Goal: Communication & Community: Answer question/provide support

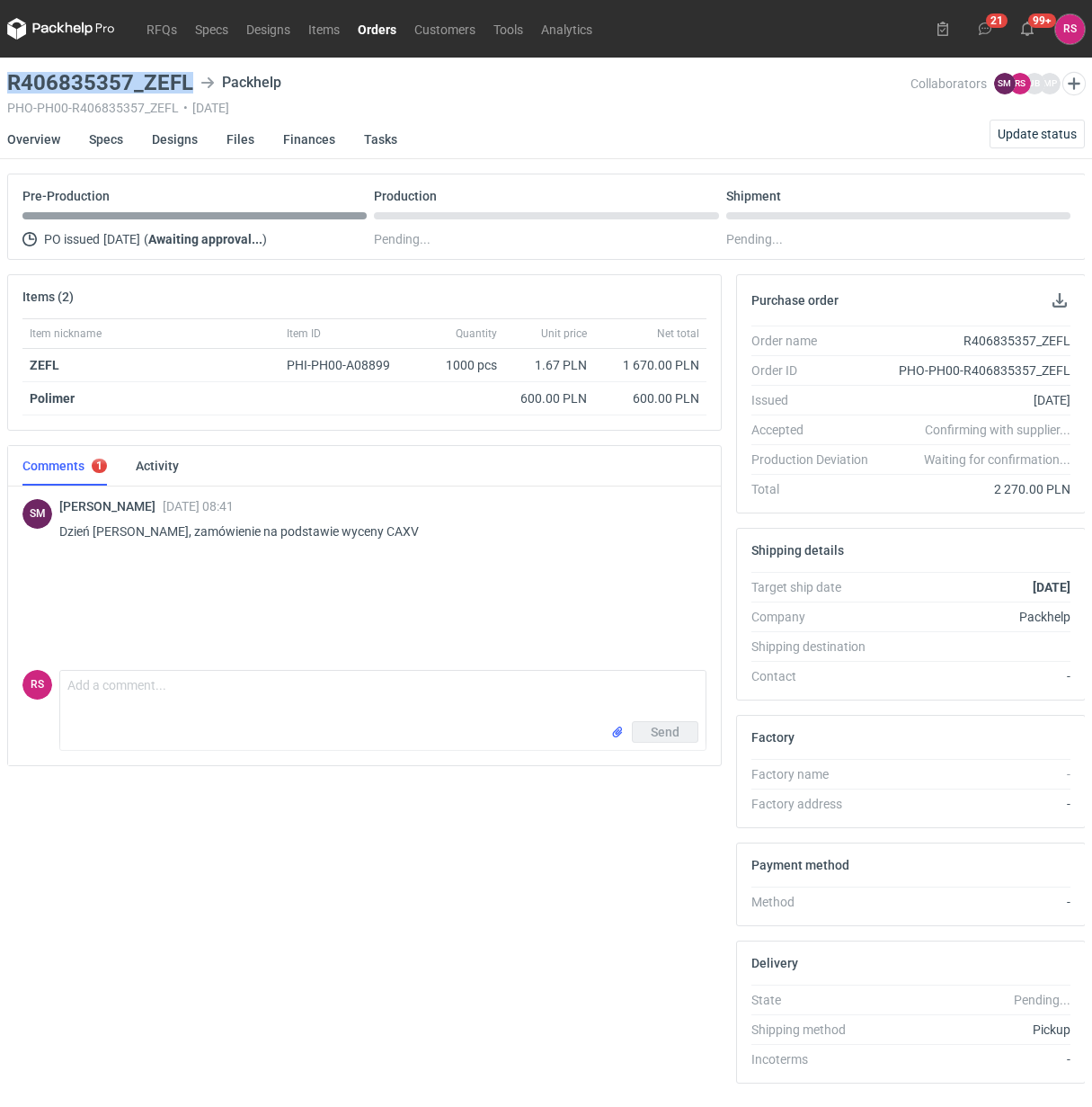
drag, startPoint x: 185, startPoint y: 84, endPoint x: -34, endPoint y: 78, distance: 219.1
click at [0, 78] on html "RFQs Specs Designs Items Orders Customers Tools Analytics 21 99+ [PERSON_NAME] …" at bounding box center [546, 554] width 1092 height 1107
copy h3 "R406835357_ZEFL"
click at [39, 136] on link "Overview" at bounding box center [33, 139] width 53 height 40
click at [1058, 303] on button "button" at bounding box center [1060, 301] width 21 height 21
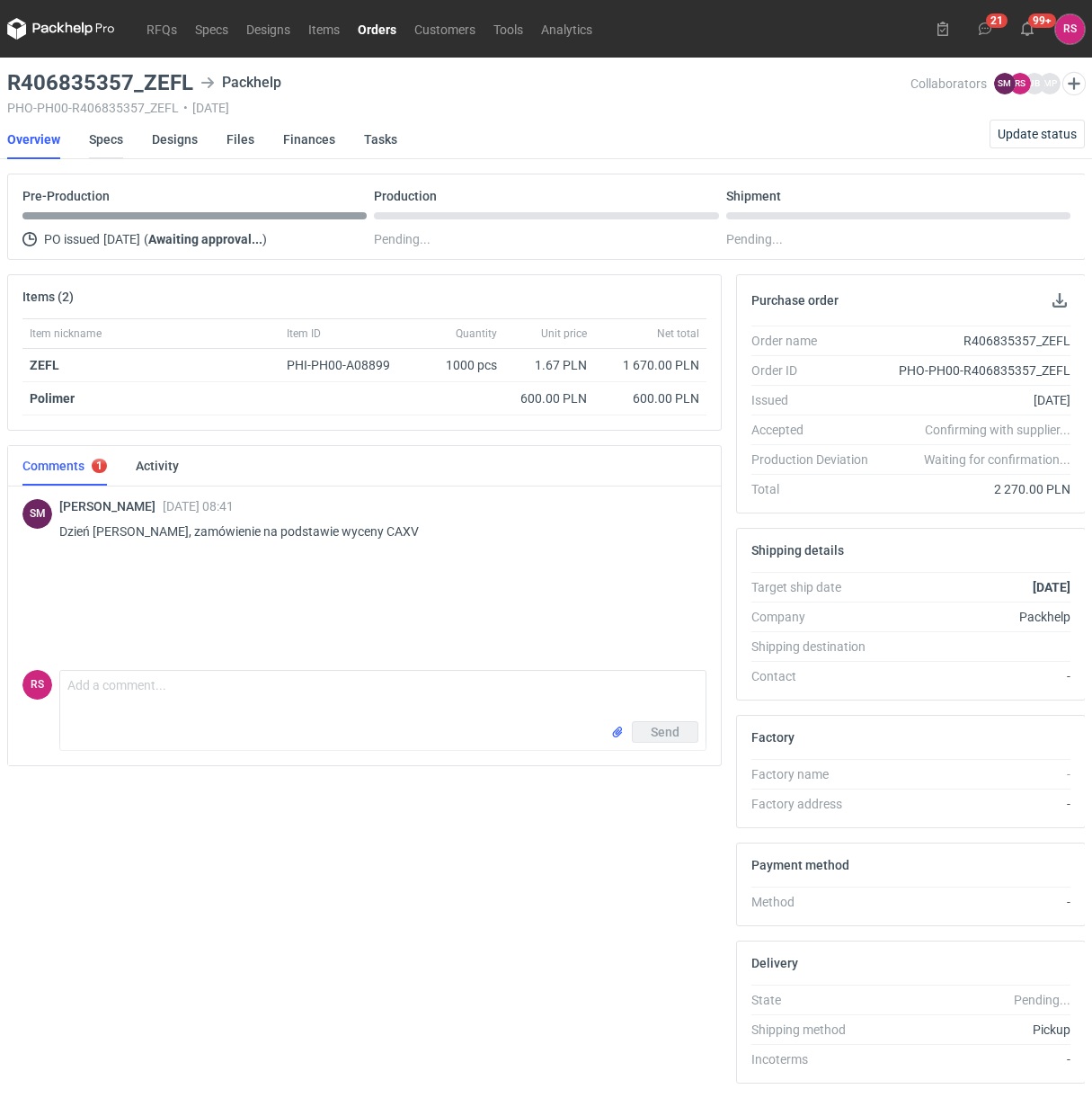
click at [105, 136] on link "Specs" at bounding box center [105, 139] width 34 height 40
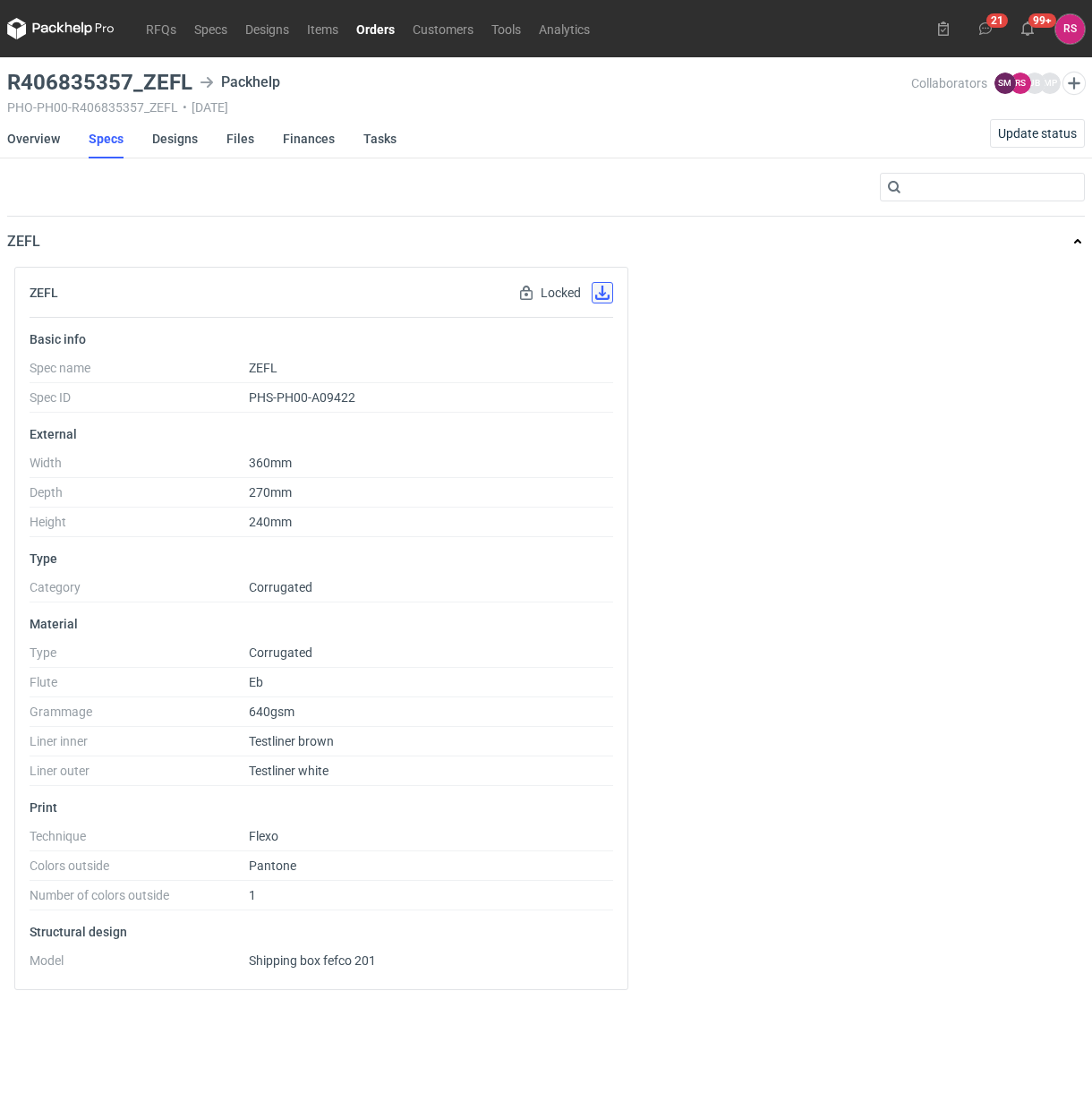
click at [604, 289] on button "button" at bounding box center [602, 292] width 21 height 21
click at [181, 138] on link "Designs" at bounding box center [174, 138] width 46 height 40
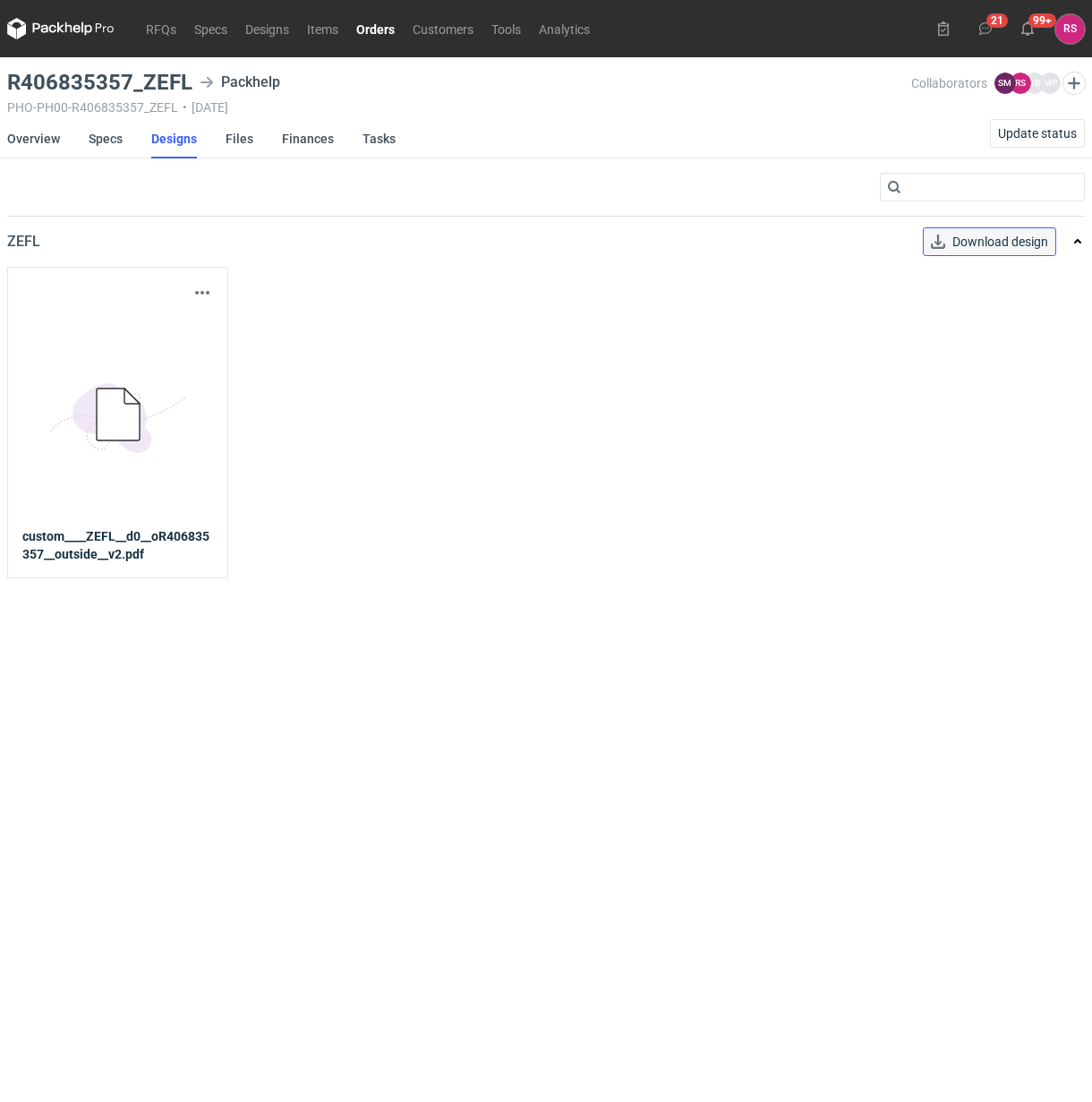
click at [1002, 242] on span "Download design" at bounding box center [999, 241] width 96 height 13
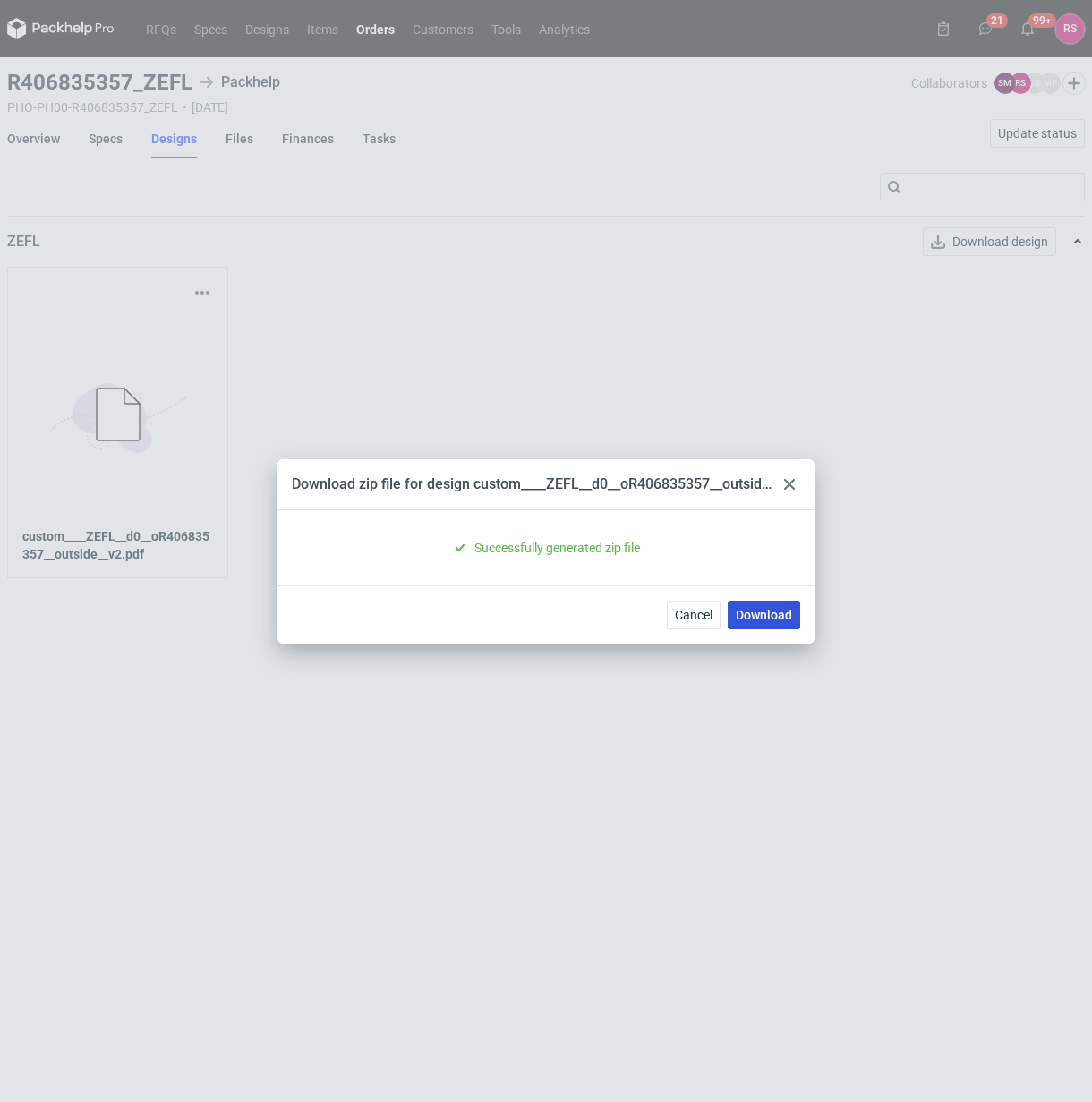
click at [776, 607] on link "Download" at bounding box center [763, 615] width 73 height 29
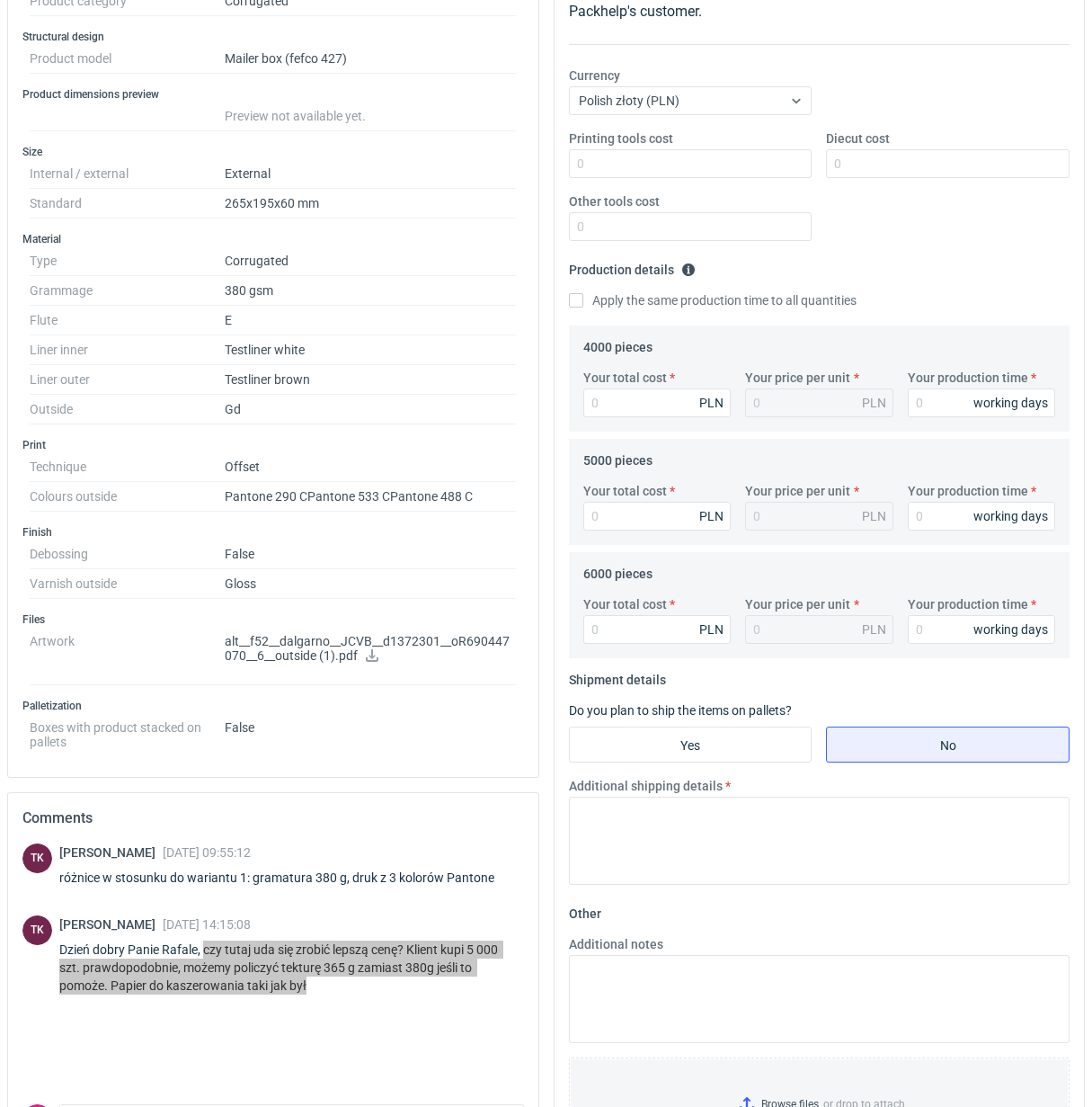
scroll to position [307, 0]
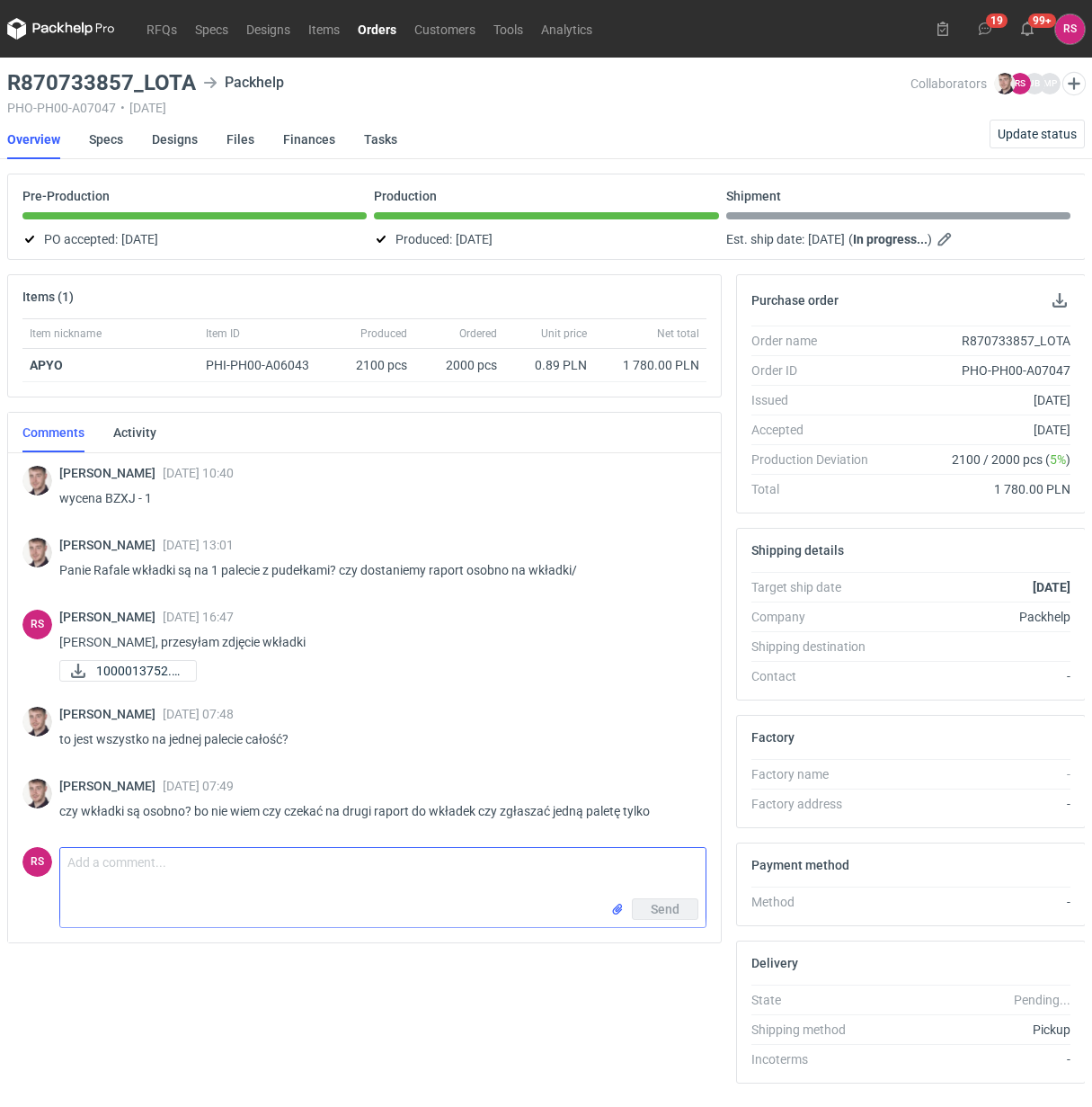
click at [277, 886] on textarea "Comment message" at bounding box center [383, 874] width 646 height 51
click at [199, 865] on textarea "Dzień dobry, Panie Macxieju" at bounding box center [383, 874] width 646 height 51
click at [411, 871] on textarea "Dzień dobry, Panie Macieju" at bounding box center [383, 874] width 646 height 51
type textarea "Dzień dobry, Panie Macieju, całość jest na jednej palecie."
click at [670, 908] on span "Send" at bounding box center [665, 909] width 29 height 13
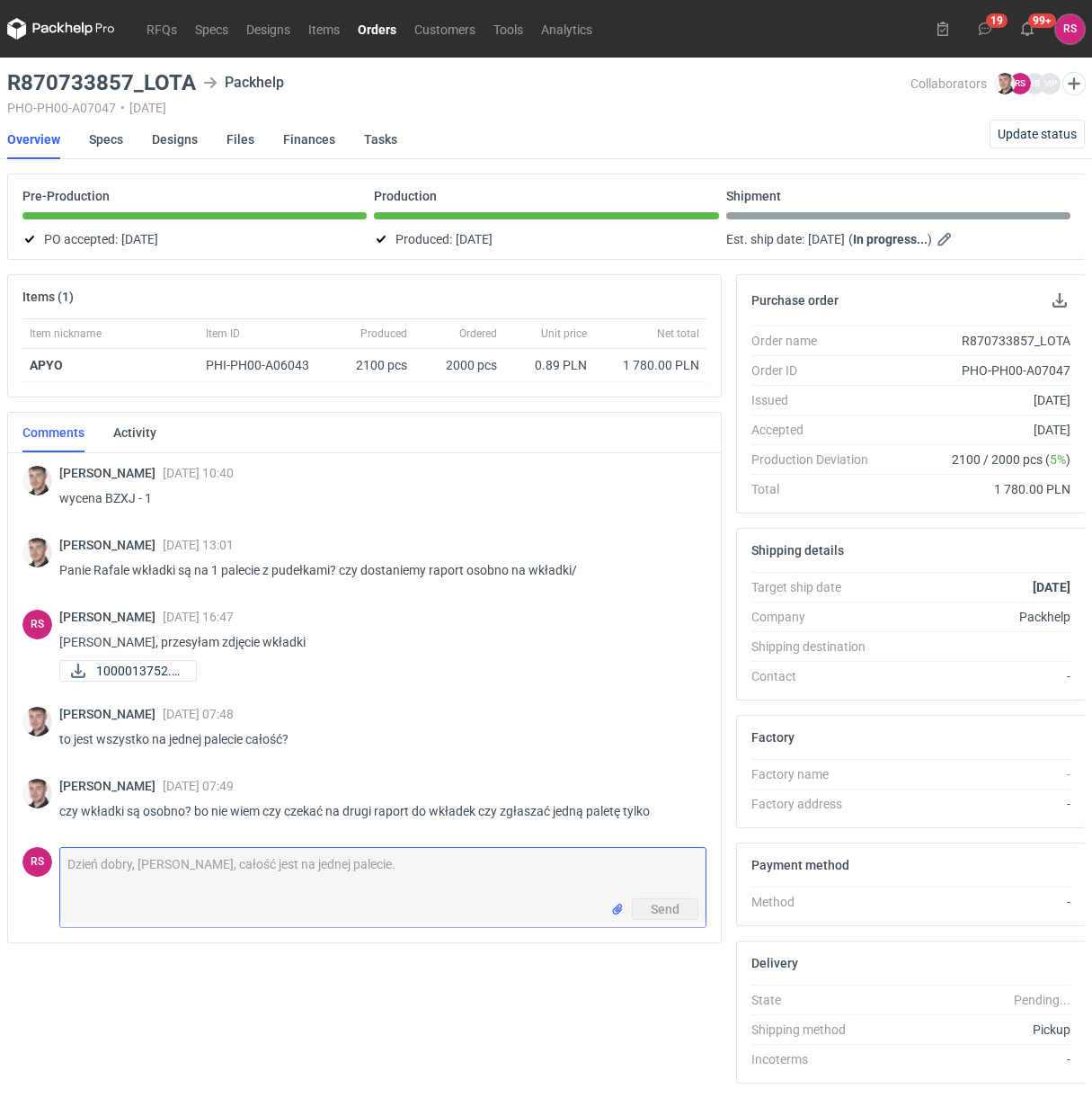
scroll to position [42, 0]
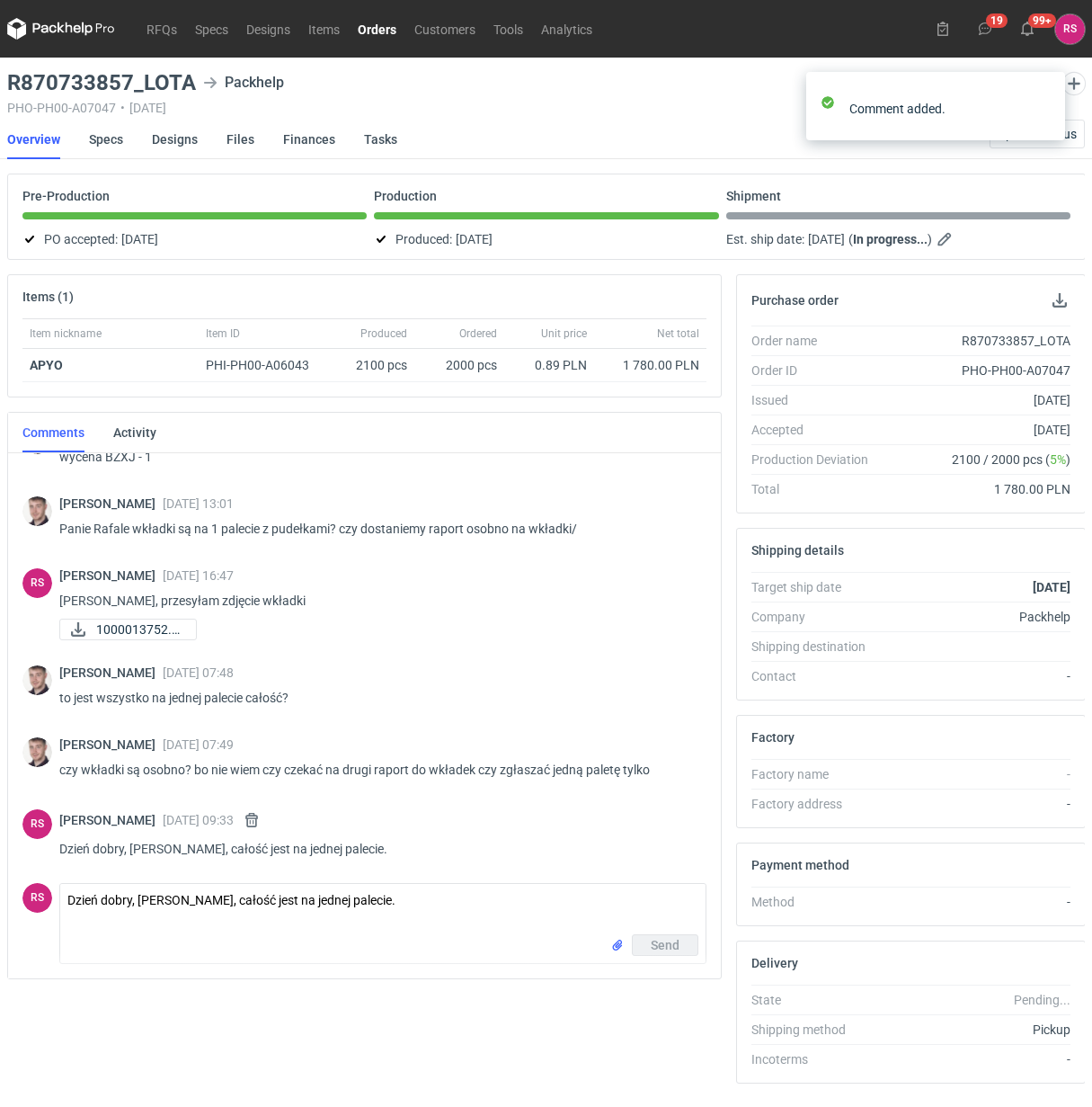
click at [379, 34] on link "Orders" at bounding box center [377, 28] width 56 height 21
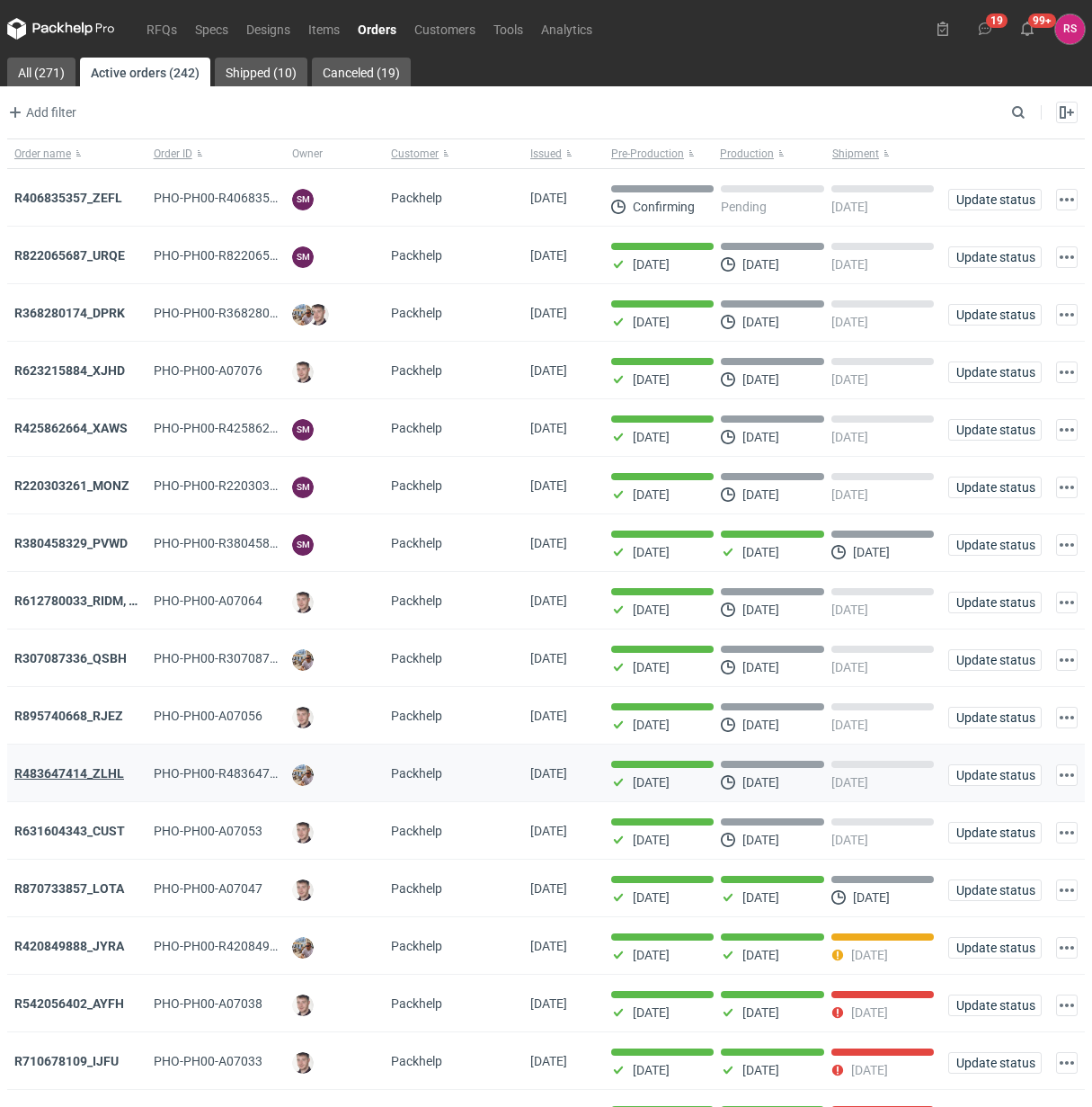
click at [89, 778] on strong "R483647414_ZLHL" at bounding box center [69, 772] width 110 height 15
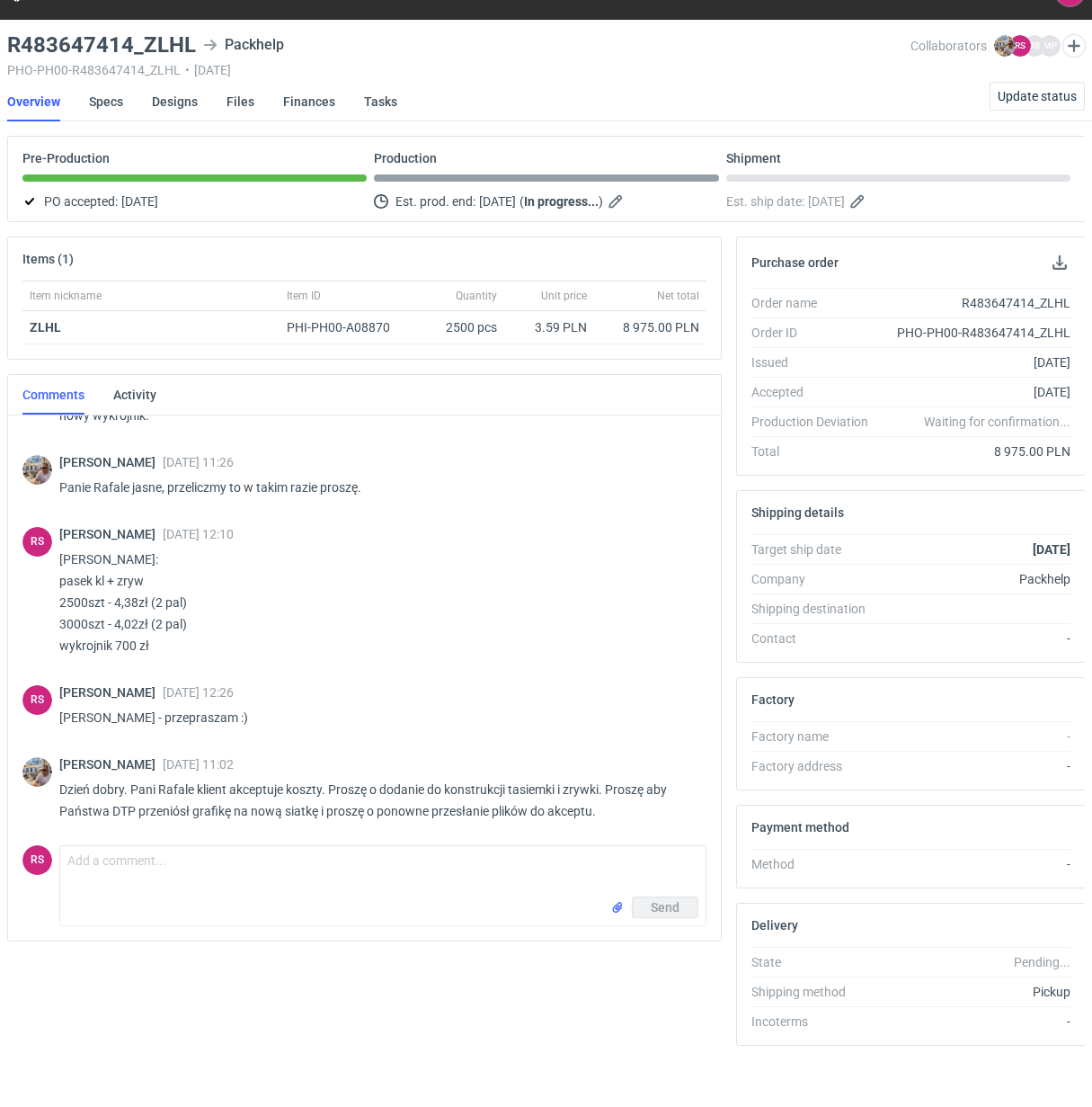
scroll to position [58, 0]
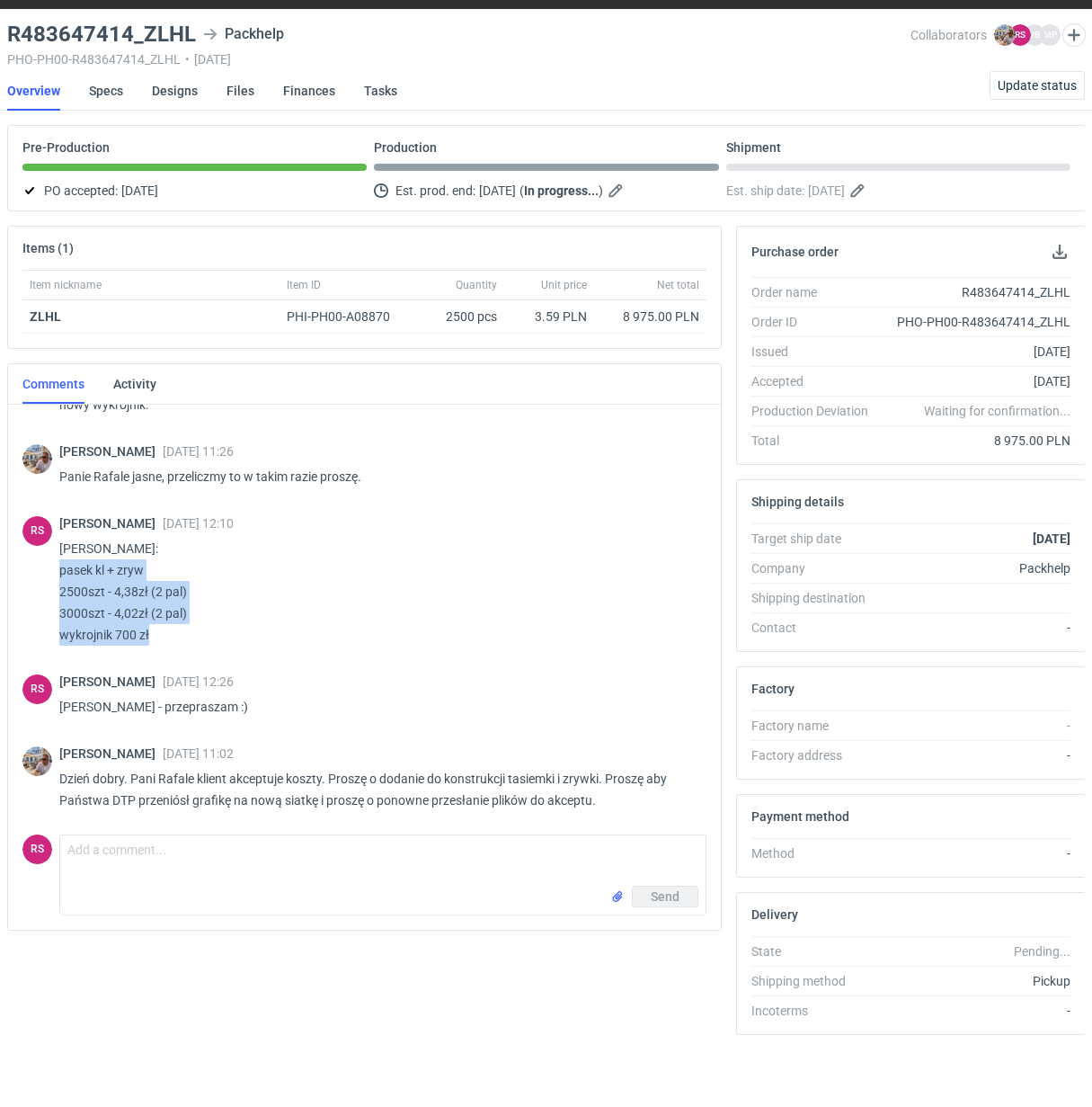
drag, startPoint x: 58, startPoint y: 563, endPoint x: 209, endPoint y: 626, distance: 163.6
click at [209, 626] on p "Panie Macieju: pasek kl + zryw 2500szt - 4,38zł (2 pal) 3000szt - 4,02zł (2 pal…" at bounding box center [375, 591] width 633 height 108
copy p "pasek kl + zryw 2500szt - 4,38zł (2 pal) 3000szt - 4,02zł (2 pal) wykrojnik 700…"
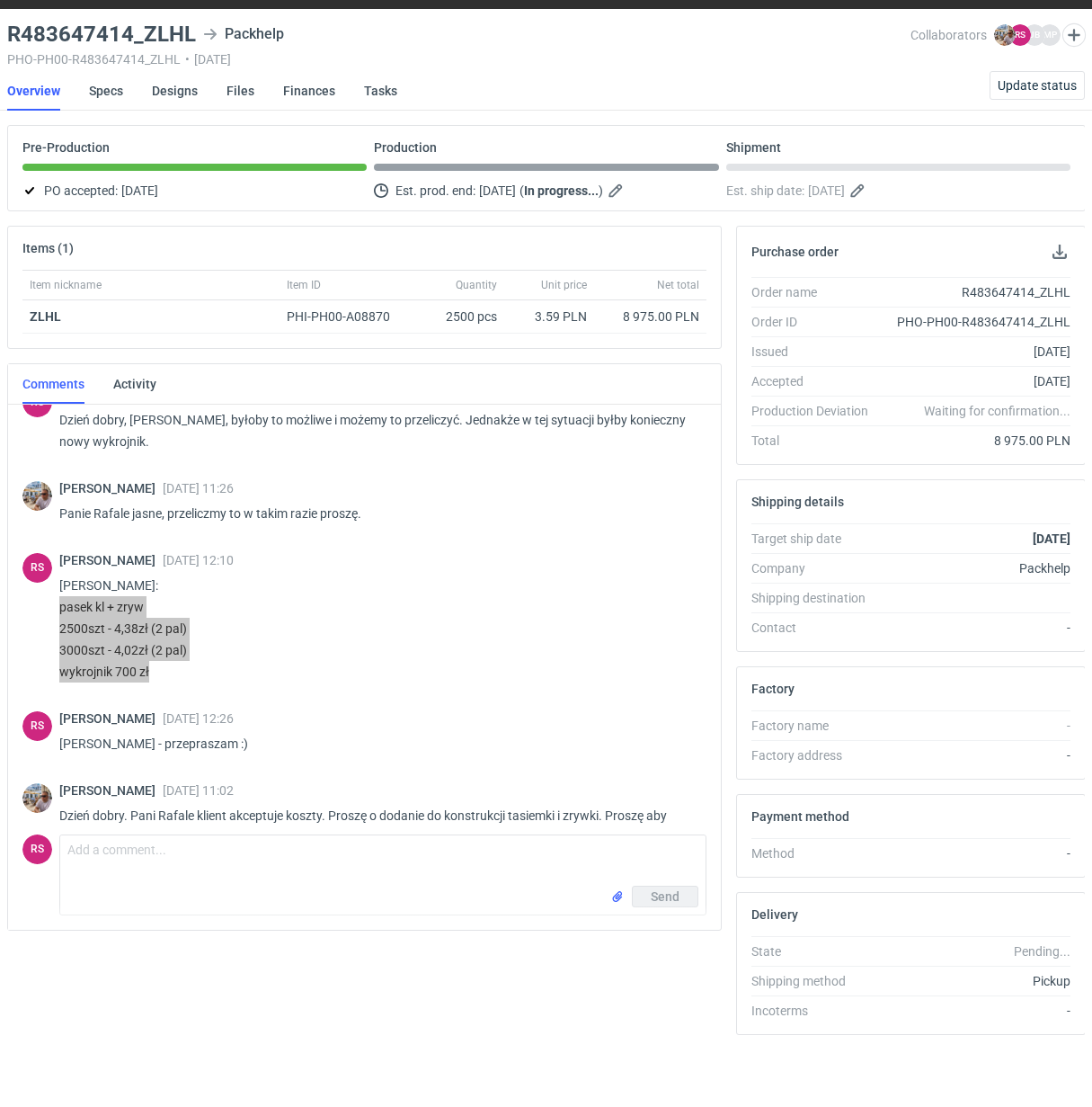
scroll to position [425, 0]
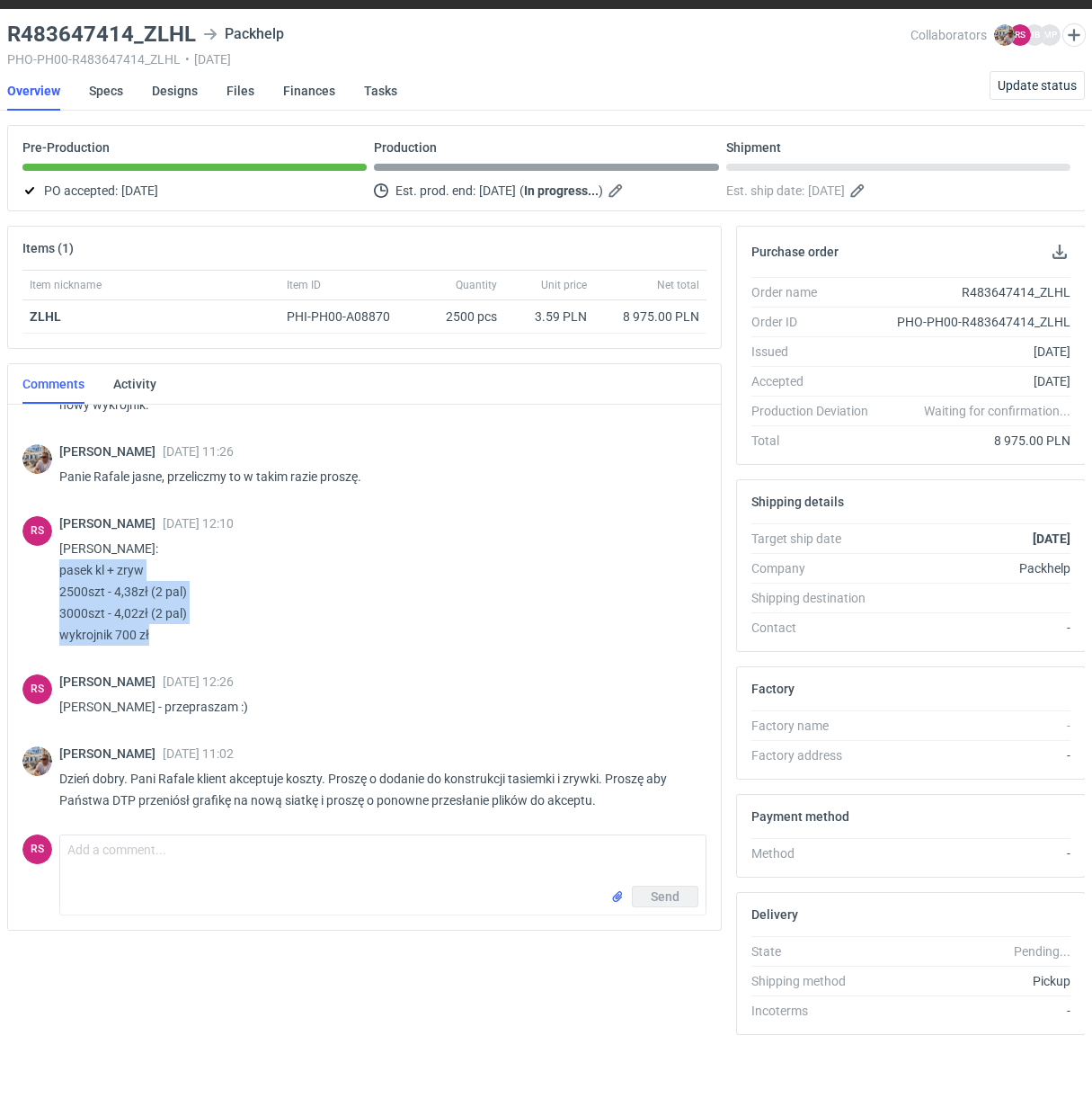
click at [349, 609] on p "Panie Macieju: pasek kl + zryw 2500szt - 4,38zł (2 pal) 3000szt - 4,02zł (2 pal…" at bounding box center [375, 591] width 633 height 108
click at [109, 79] on link "Specs" at bounding box center [105, 90] width 34 height 40
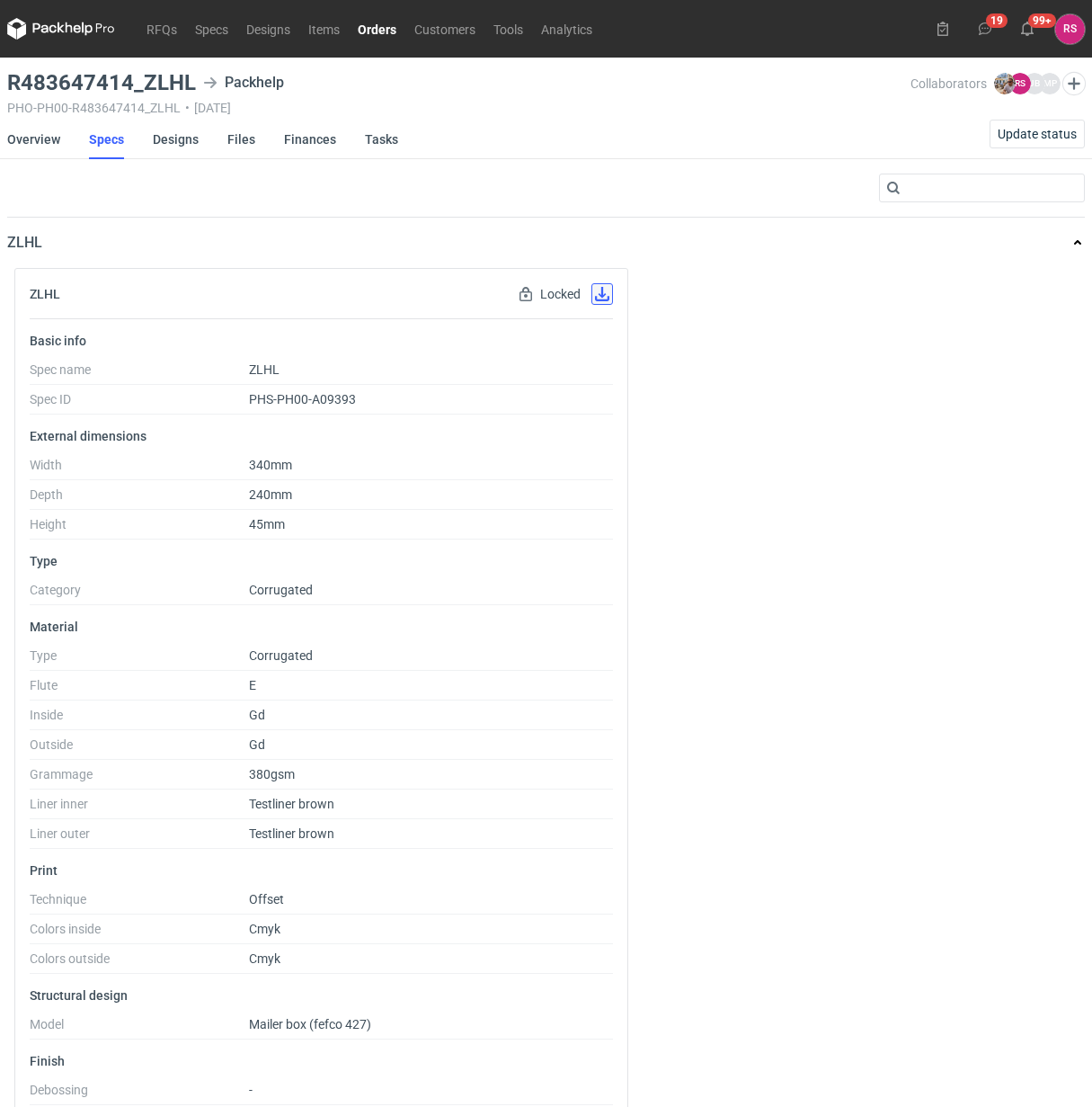
click at [604, 297] on button "button" at bounding box center [602, 294] width 21 height 21
